Goal: Find contact information: Find contact information

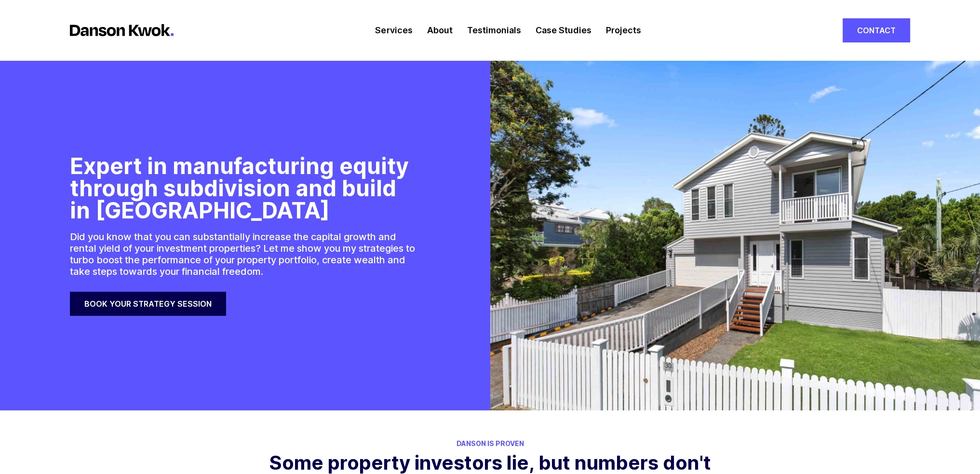
click at [374, 30] on li "Services" at bounding box center [394, 30] width 52 height 60
click at [391, 29] on link "Services" at bounding box center [393, 30] width 37 height 60
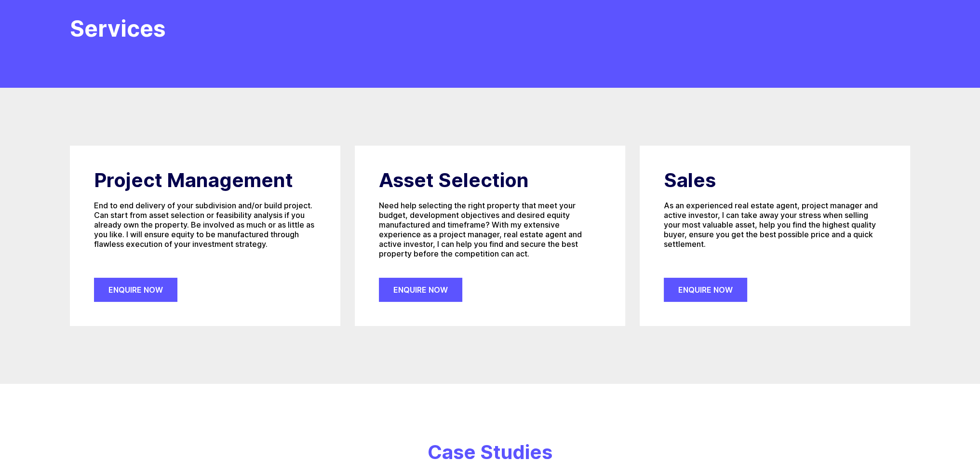
scroll to position [96, 0]
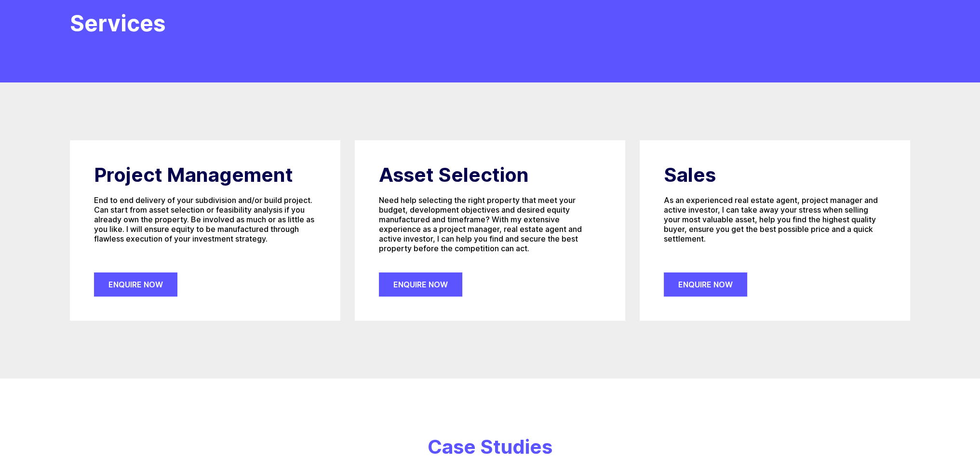
click at [463, 277] on div "Asset Selection Need help selecting the right property that meet your budget, d…" at bounding box center [490, 230] width 270 height 180
click at [438, 283] on link "Enquire Now" at bounding box center [420, 284] width 83 height 24
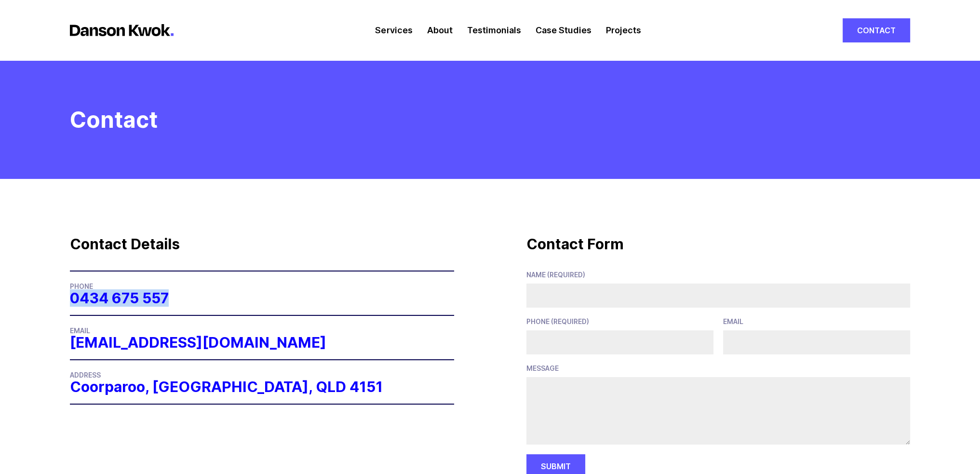
drag, startPoint x: 210, startPoint y: 298, endPoint x: 70, endPoint y: 294, distance: 139.8
click at [70, 294] on dd "0434 675 557" at bounding box center [262, 298] width 384 height 14
copy link "0434 675 557"
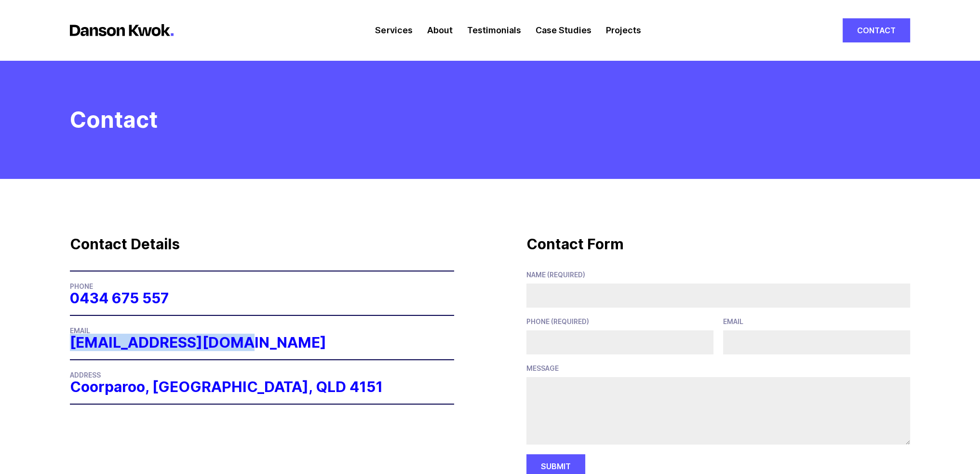
drag, startPoint x: 251, startPoint y: 343, endPoint x: 72, endPoint y: 343, distance: 178.3
click at [72, 343] on dd "[EMAIL_ADDRESS][DOMAIN_NAME]" at bounding box center [262, 342] width 384 height 14
copy link "[EMAIL_ADDRESS][DOMAIN_NAME]"
click at [572, 30] on link "Case Studies" at bounding box center [563, 30] width 56 height 60
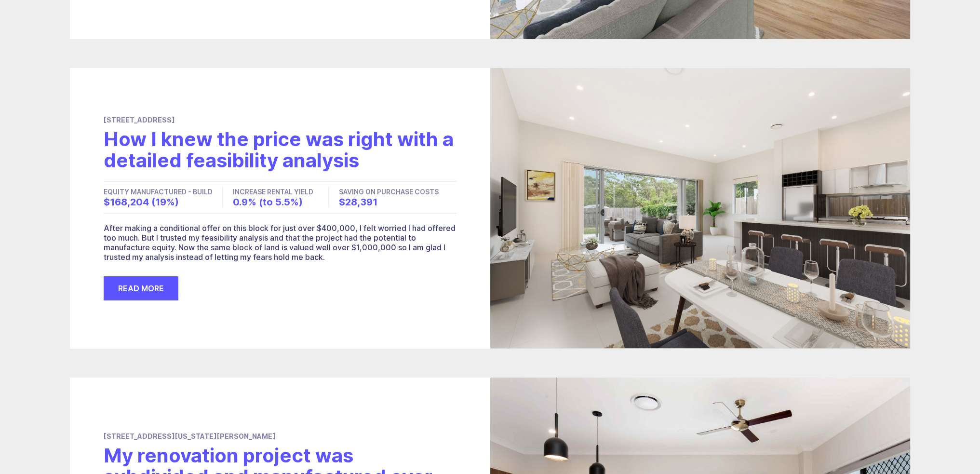
scroll to position [808, 0]
